Goal: Use online tool/utility: Utilize a website feature to perform a specific function

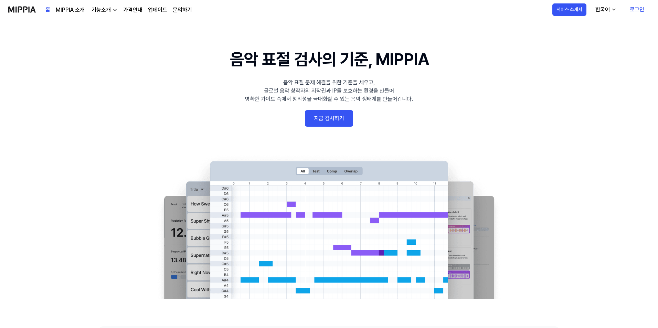
click at [327, 117] on link "지금 검사하기" at bounding box center [329, 118] width 48 height 17
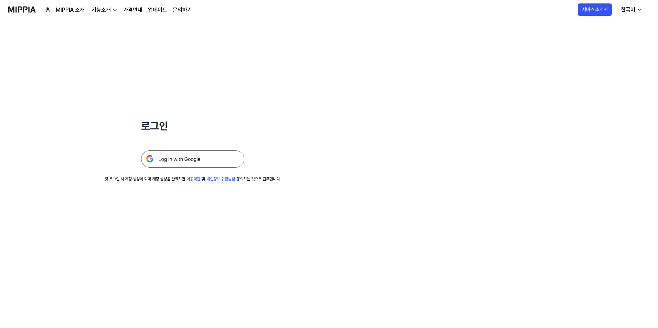
click at [209, 159] on img at bounding box center [192, 158] width 103 height 17
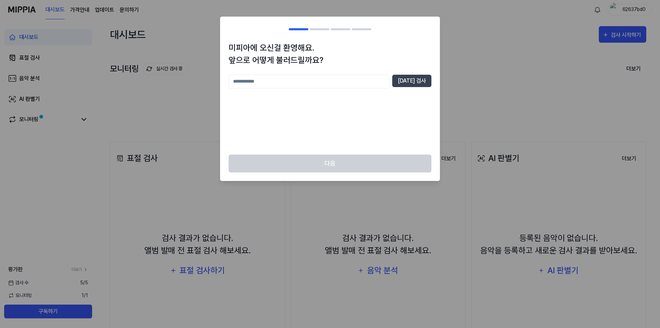
click at [361, 84] on input "text" at bounding box center [309, 82] width 161 height 14
type input "***"
click at [423, 79] on button "[DATE] 검사" at bounding box center [411, 81] width 39 height 12
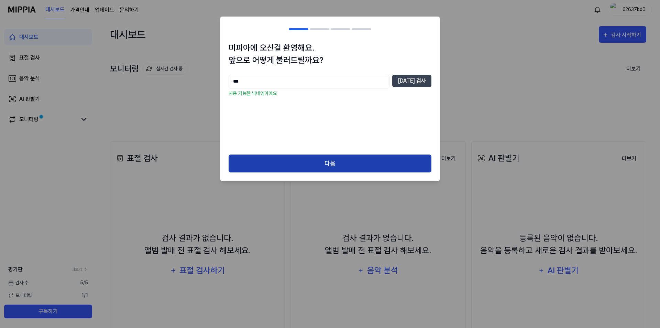
click at [340, 163] on button "다음" at bounding box center [330, 163] width 203 height 18
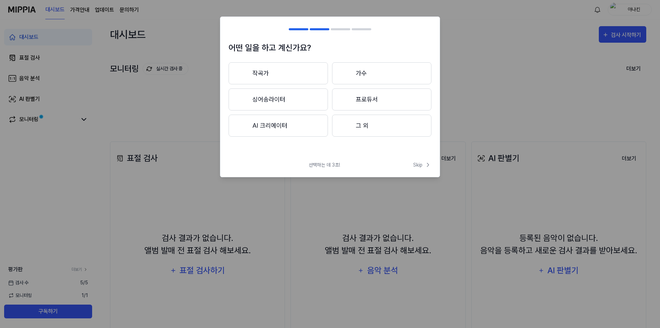
click at [363, 125] on button "그 외" at bounding box center [381, 126] width 99 height 22
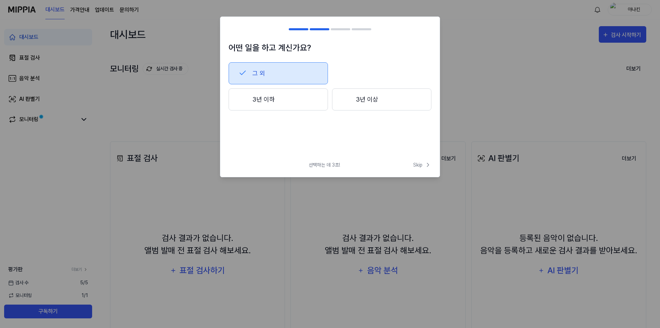
click at [383, 106] on button "3년 이상" at bounding box center [381, 99] width 99 height 22
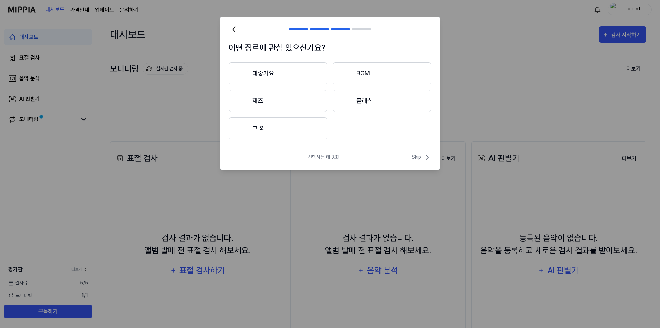
click at [291, 80] on button "대중가요" at bounding box center [278, 73] width 99 height 22
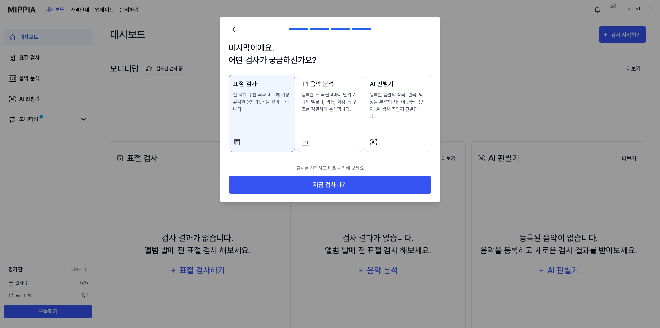
click at [332, 101] on p "등록한 두 곡을 4마디 단위로 나눠 멜로디, 리듬, 화성 등 구조를 정밀하게 분석합니다." at bounding box center [330, 102] width 57 height 22
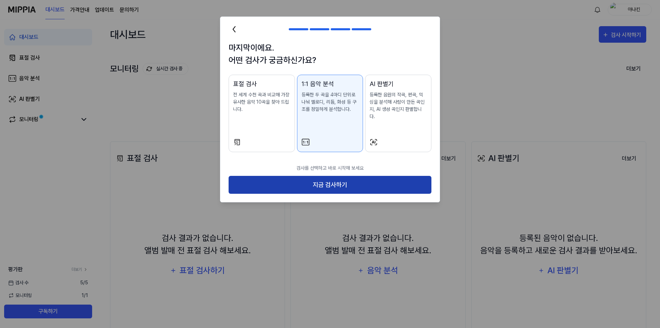
click at [340, 176] on button "지금 검사하기" at bounding box center [330, 185] width 203 height 18
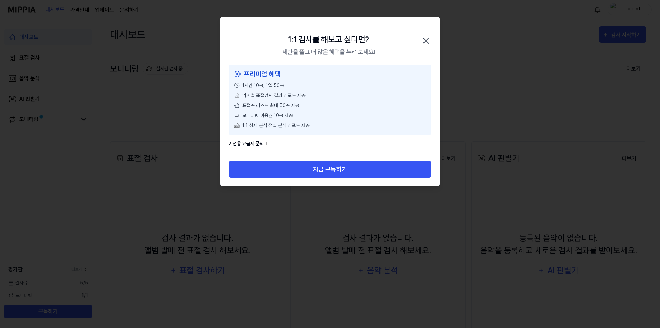
click at [426, 40] on icon "button" at bounding box center [426, 41] width 6 height 6
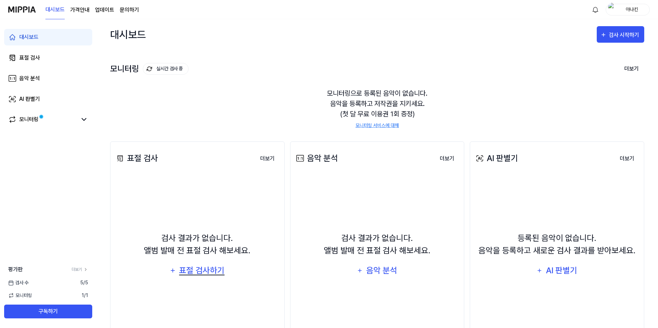
click at [203, 275] on div "표절 검사하기" at bounding box center [202, 270] width 47 height 13
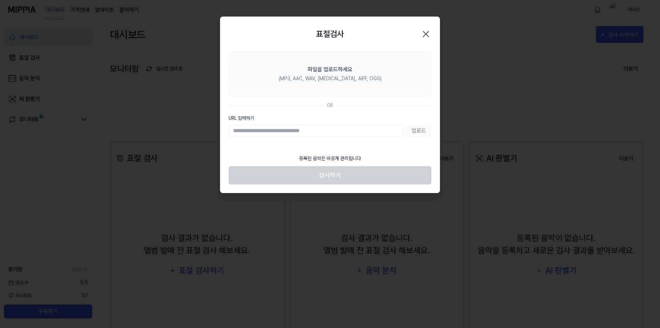
click at [316, 132] on input "URL 입력하기" at bounding box center [316, 131] width 175 height 12
paste input "**********"
type input "**********"
click at [419, 128] on button "업로드" at bounding box center [419, 131] width 25 height 12
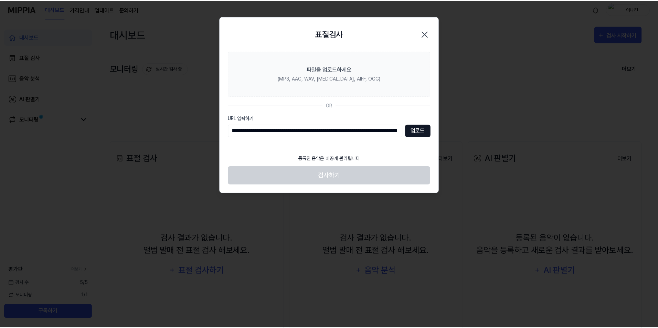
scroll to position [0, 0]
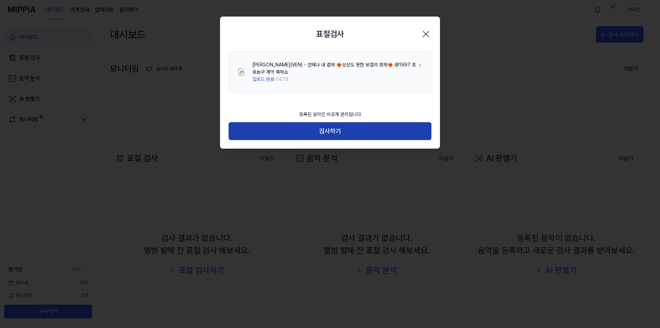
click at [341, 131] on button "검사하기" at bounding box center [330, 131] width 203 height 18
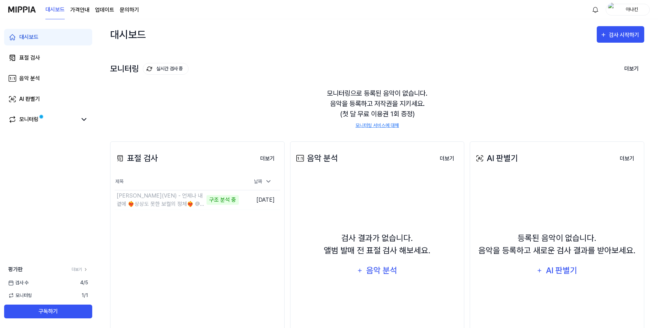
click at [289, 202] on div "표절 검사 더보기 표절 검사 제목 날짜 벤(VEN) - 언제나 내 곁에 ❤️‍🔥상상도 못한 보컬의 정체❤️‍🔥 @1997 프로농구 구조 분석 …" at bounding box center [377, 251] width 534 height 246
